Goal: Task Accomplishment & Management: Manage account settings

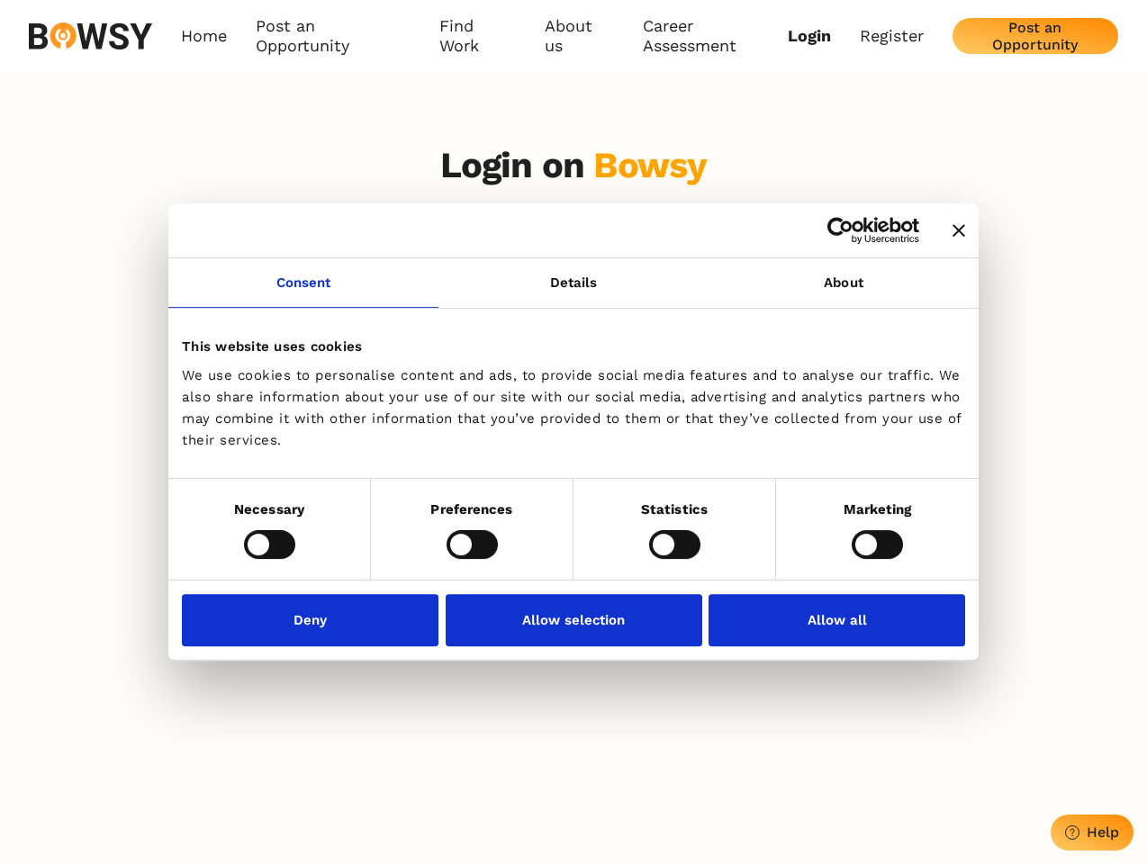
click at [952, 231] on icon "Close banner" at bounding box center [958, 230] width 13 height 13
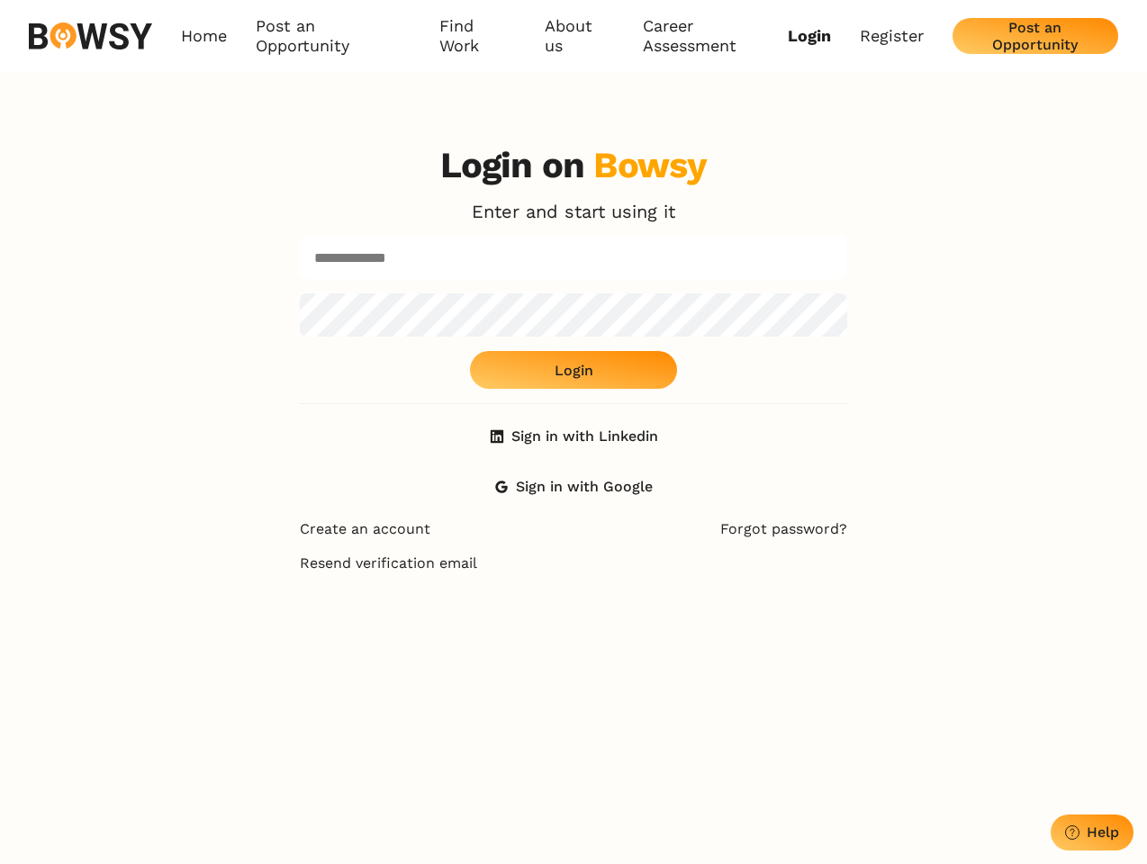
click at [303, 293] on body "Consent Details [#IABV2SETTINGS#] About This website uses cookies We use cookie…" at bounding box center [573, 742] width 1147 height 1485
click at [844, 293] on div "Login on Bowsy Enter and start using it Login Sign in with Linkedin Sign in wit…" at bounding box center [573, 324] width 547 height 361
click at [269, 544] on div "Login on Bowsy Enter and start using it Login Sign in with Linkedin Sign in wit…" at bounding box center [573, 562] width 1147 height 864
click at [472, 544] on div "Login on Bowsy Enter and start using it Login Sign in with Linkedin Sign in wit…" at bounding box center [573, 562] width 576 height 864
click at [674, 544] on div "Login on Bowsy Enter and start using it Login Sign in with Linkedin Sign in wit…" at bounding box center [573, 562] width 576 height 864
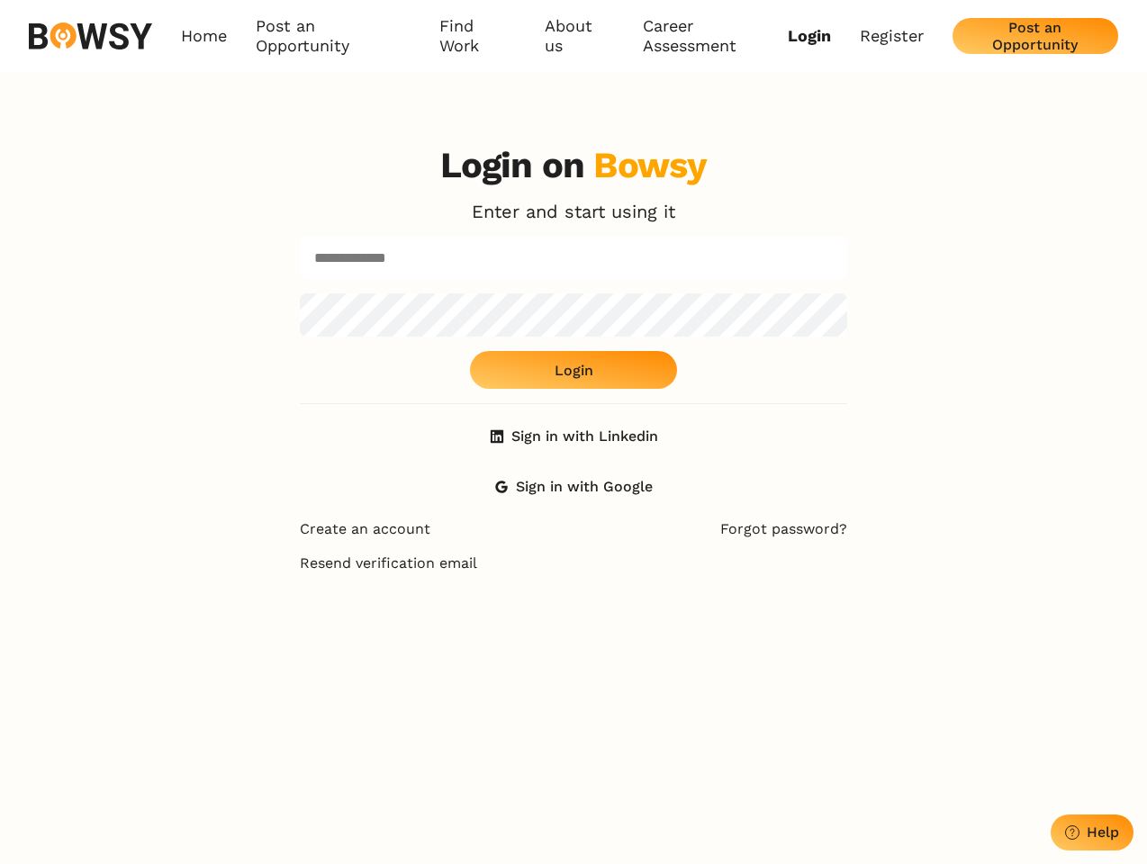
click at [877, 544] on div "Login on Bowsy Enter and start using it Login Sign in with Linkedin Sign in wit…" at bounding box center [573, 562] width 1147 height 864
click at [315, 619] on div "Login on Bowsy Enter and start using it Login Sign in with Linkedin Sign in wit…" at bounding box center [573, 562] width 576 height 864
click at [573, 619] on div "Login on Bowsy Enter and start using it Login Sign in with Linkedin Sign in wit…" at bounding box center [573, 562] width 576 height 864
